Goal: Navigation & Orientation: Find specific page/section

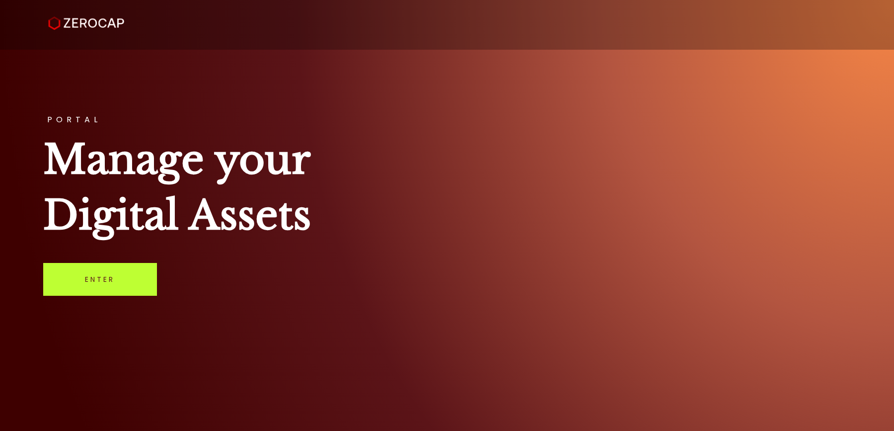
click at [100, 274] on link "Enter" at bounding box center [100, 279] width 114 height 33
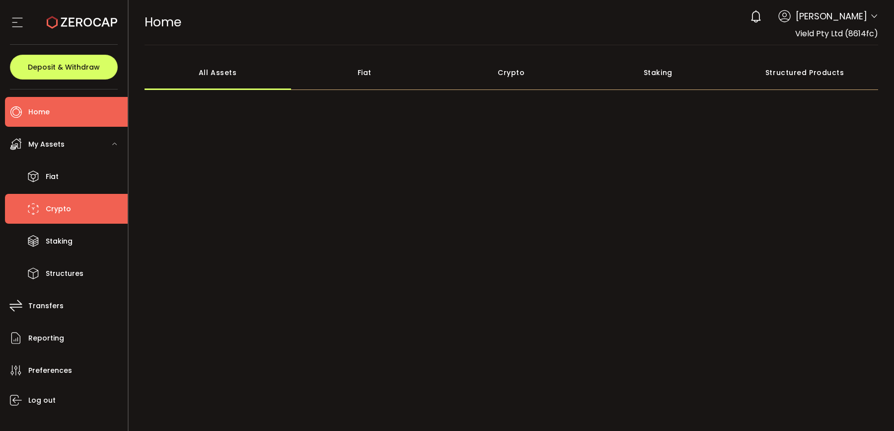
click at [86, 207] on li "Crypto" at bounding box center [66, 209] width 123 height 30
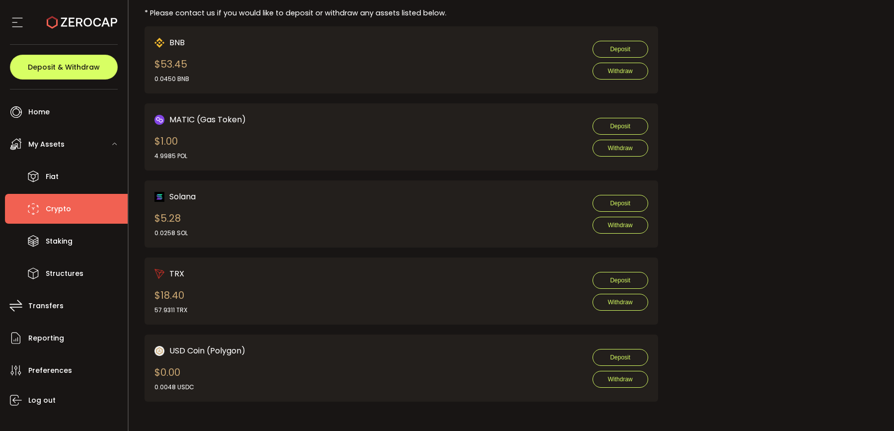
scroll to position [545, 0]
click at [67, 117] on li "Home" at bounding box center [66, 112] width 123 height 30
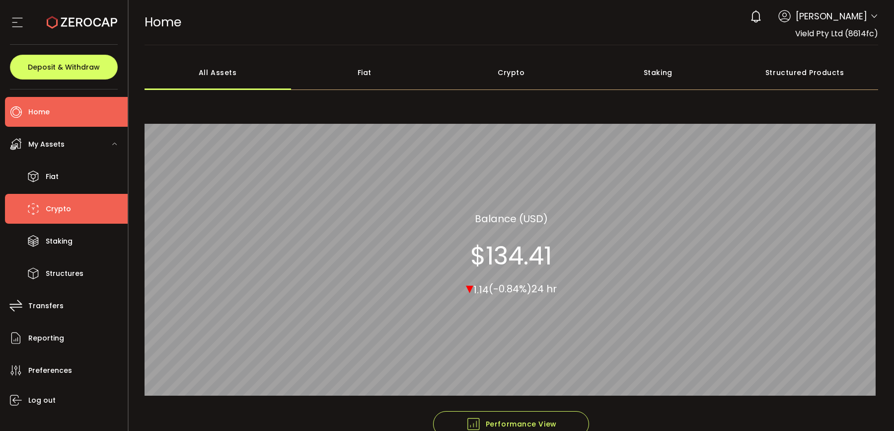
click at [72, 204] on li "Crypto" at bounding box center [66, 209] width 123 height 30
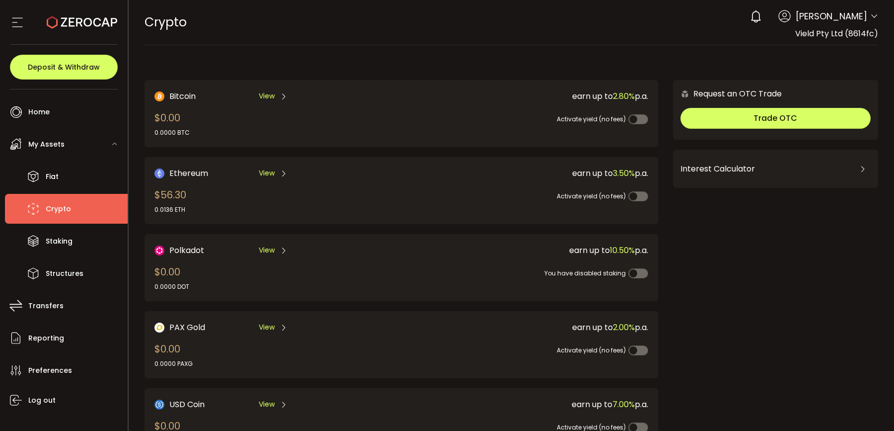
scroll to position [192, 0]
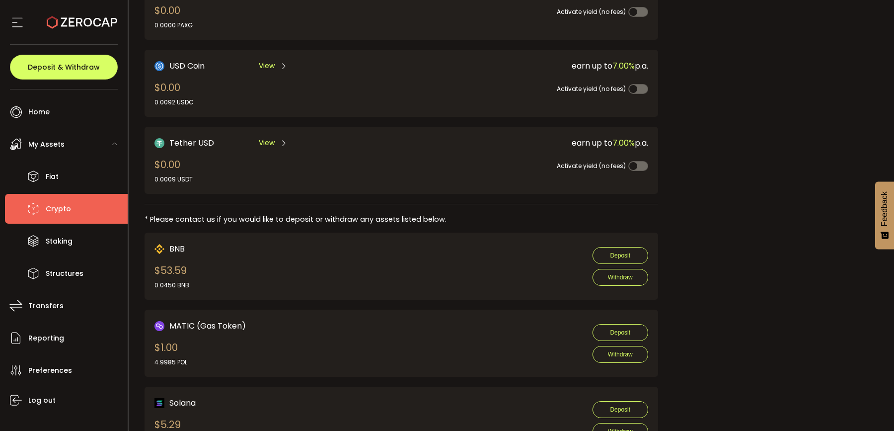
scroll to position [346, 0]
